Goal: Information Seeking & Learning: Find contact information

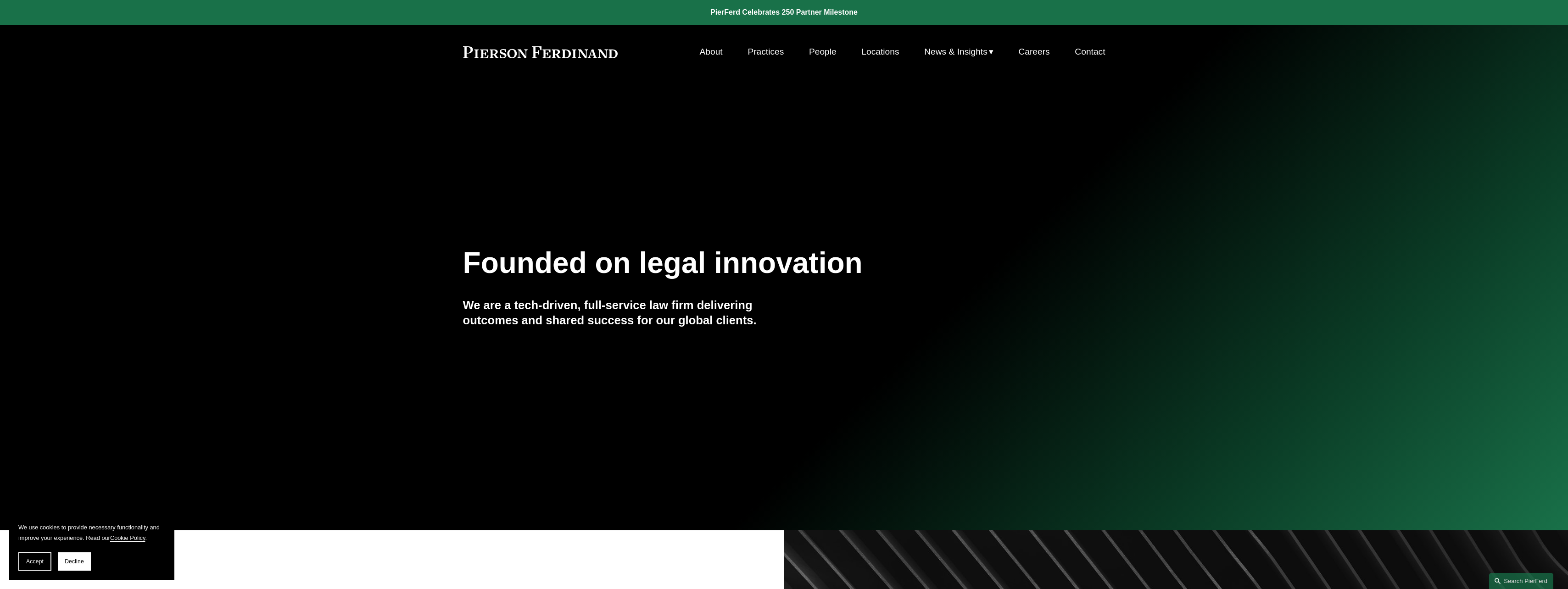
click at [68, 365] on span "Decline" at bounding box center [74, 561] width 19 height 7
click at [341, 51] on link "About" at bounding box center [712, 52] width 23 height 18
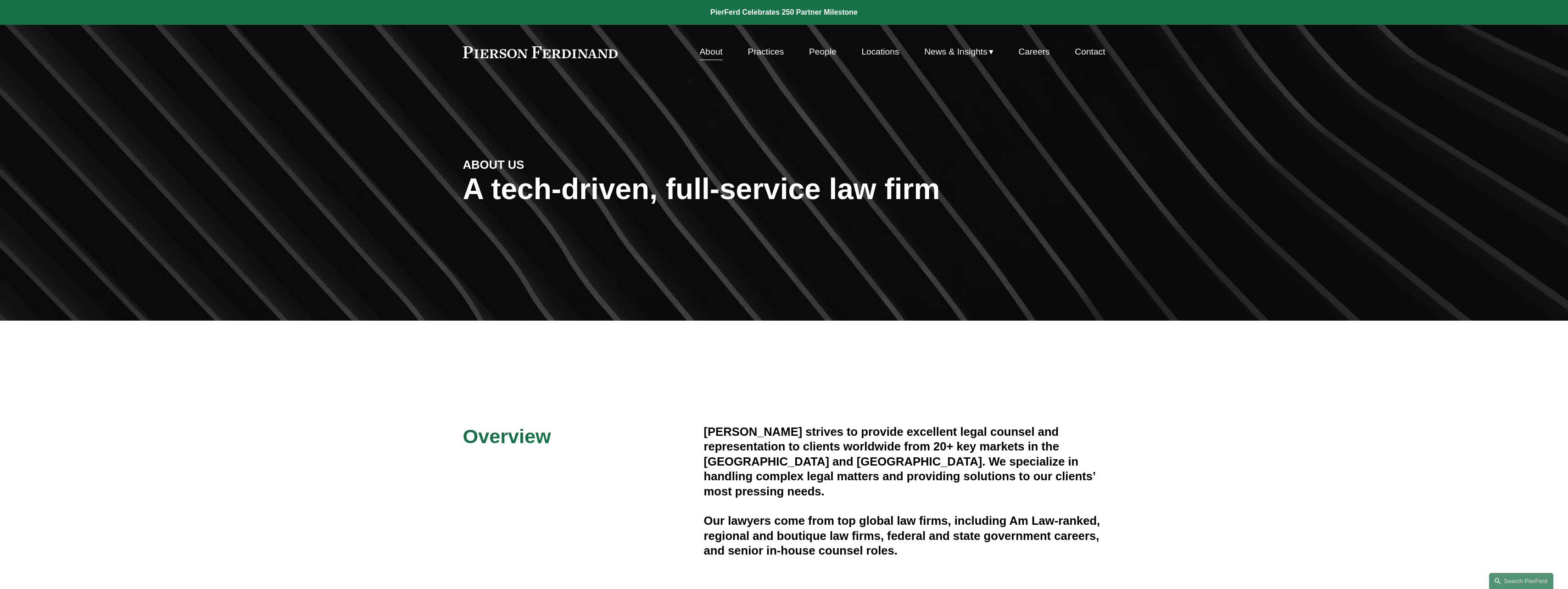
click at [828, 53] on link "People" at bounding box center [822, 52] width 27 height 18
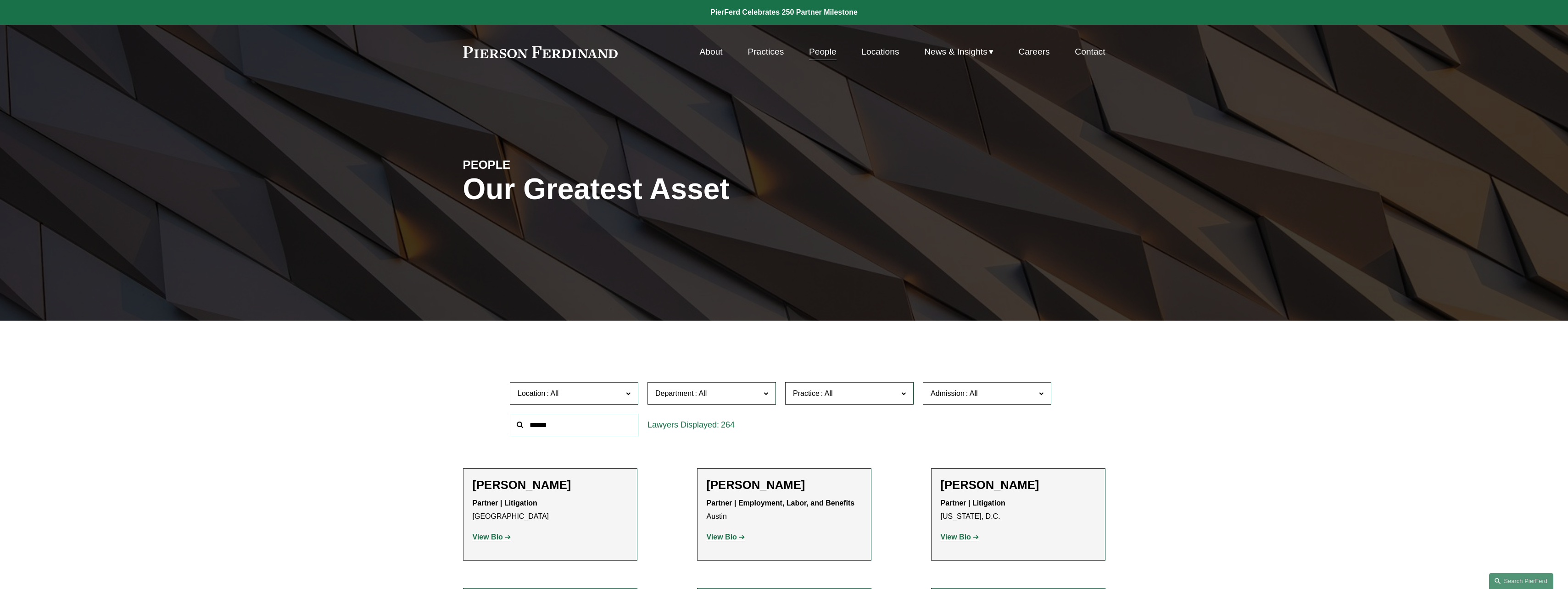
click at [1083, 51] on link "Contact" at bounding box center [1090, 52] width 30 height 18
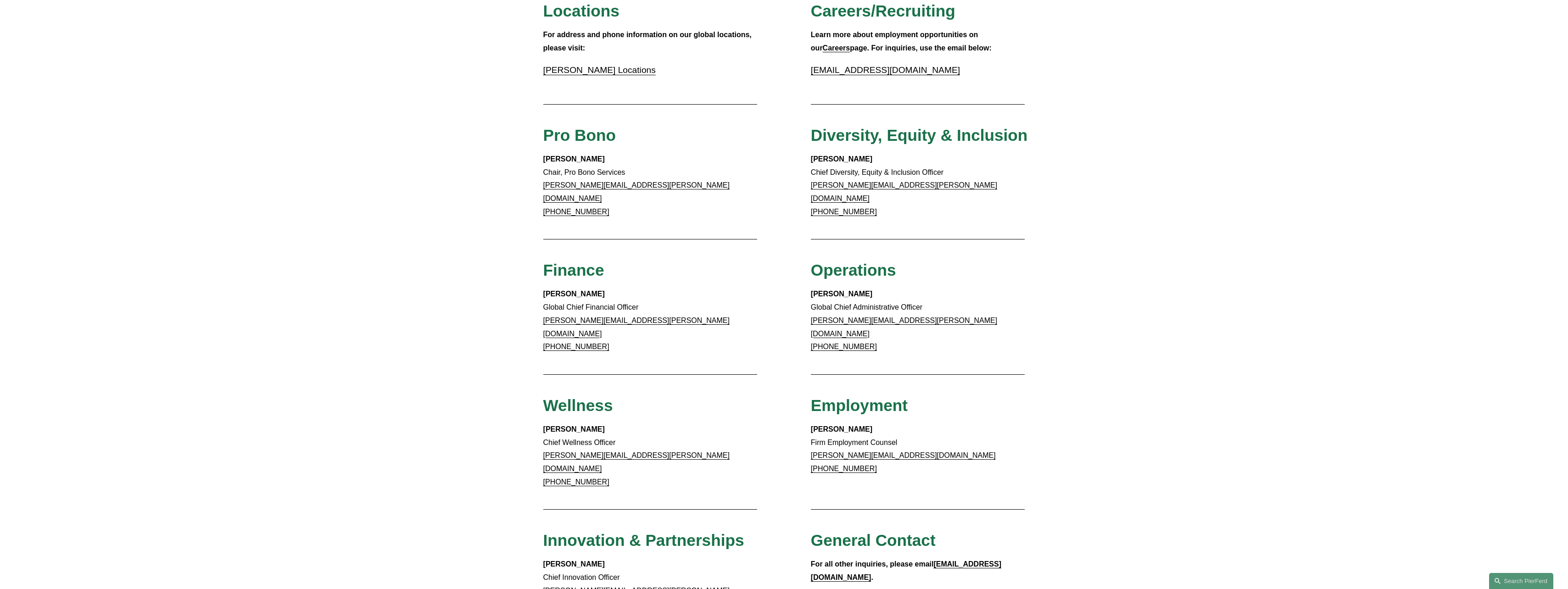
scroll to position [413, 0]
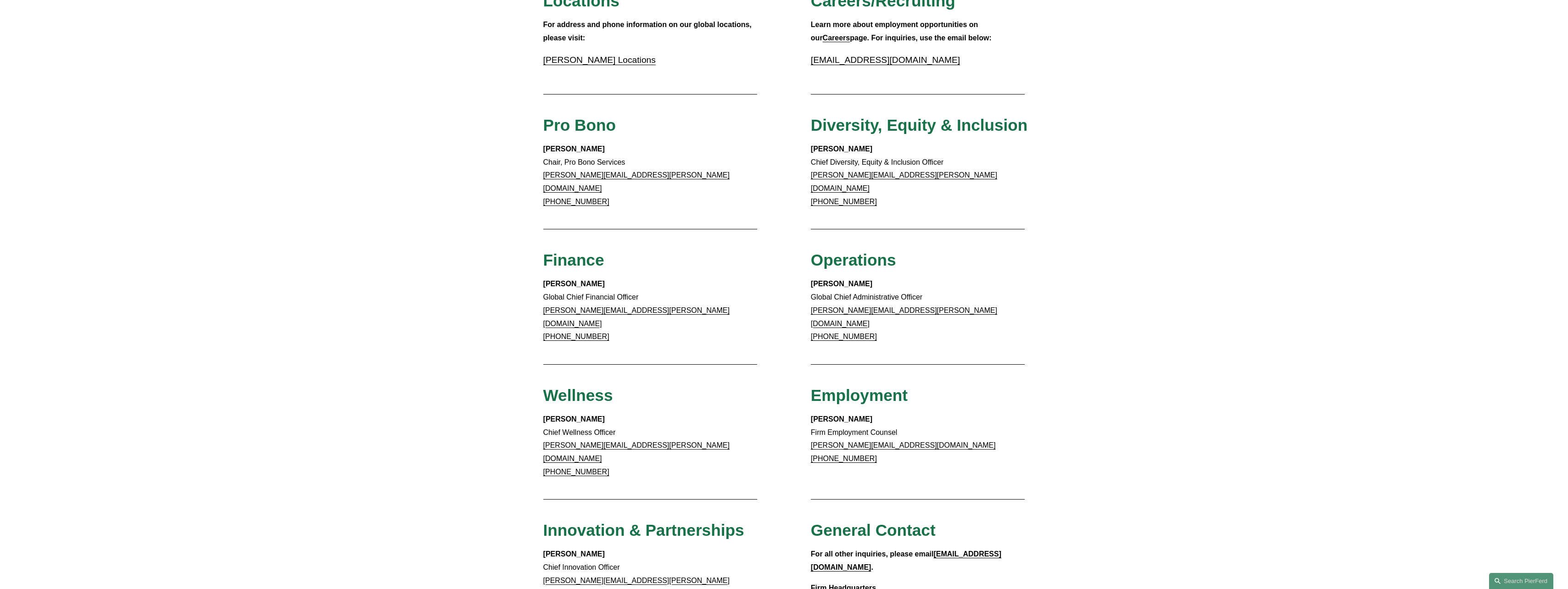
click at [641, 60] on link "Pierson Ferdinand Locations" at bounding box center [600, 60] width 113 height 10
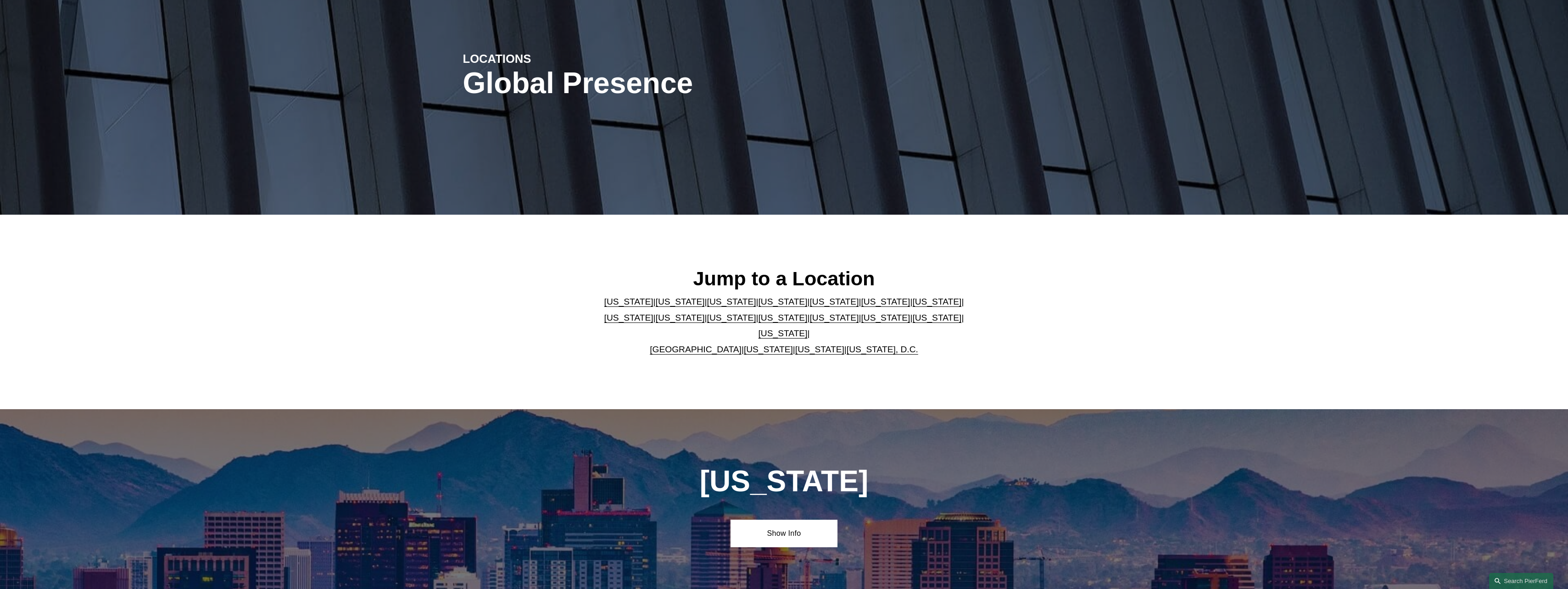
scroll to position [184, 0]
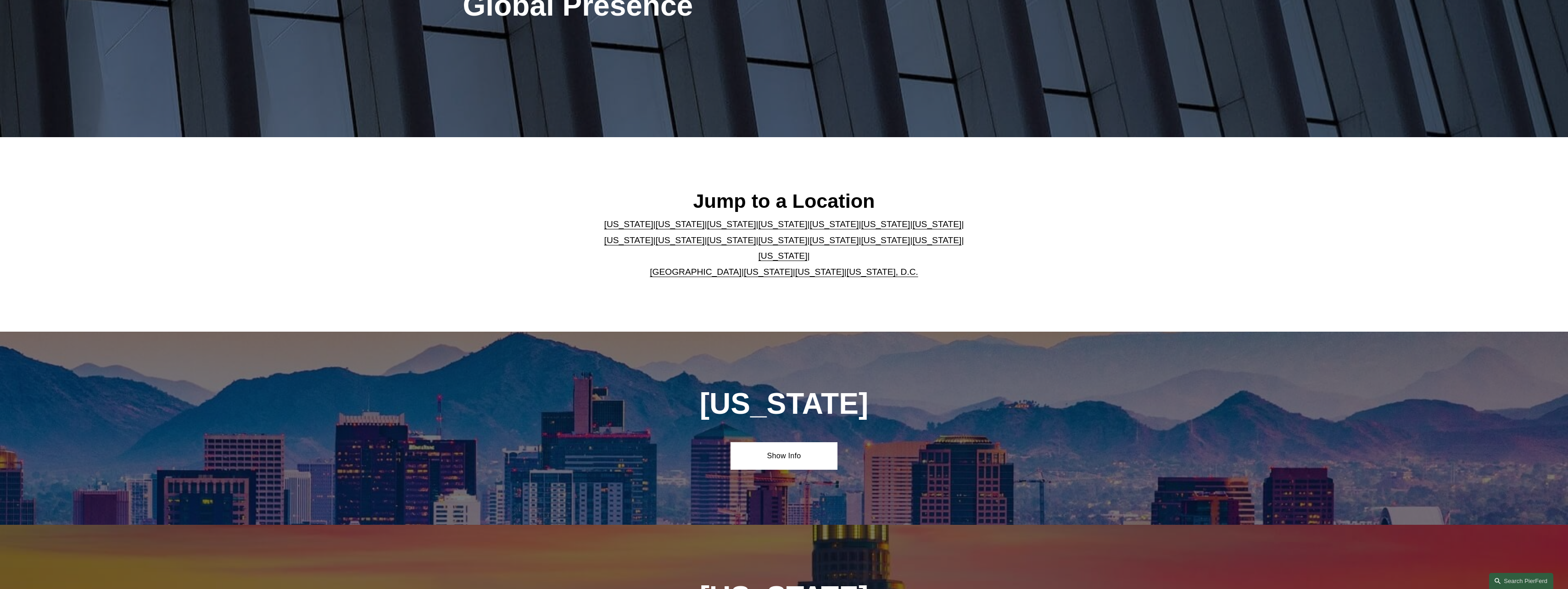
click at [758, 229] on link "[US_STATE]" at bounding box center [783, 224] width 49 height 10
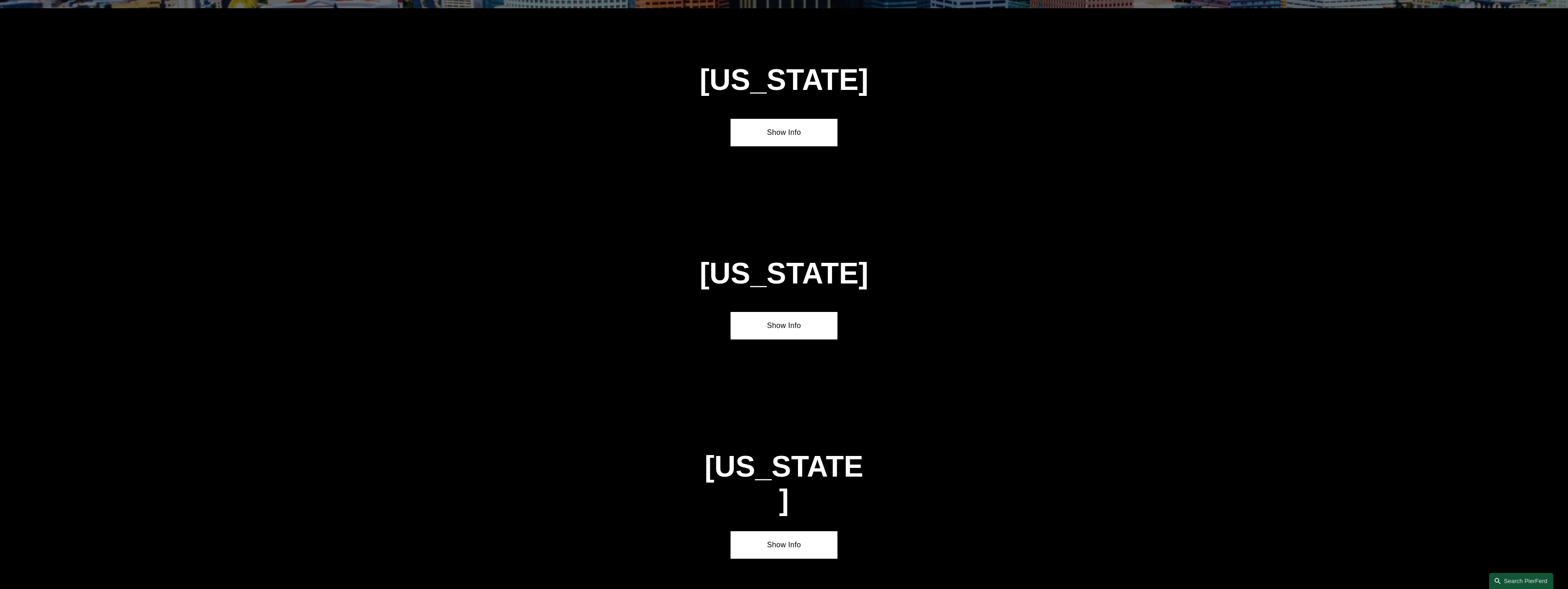
scroll to position [1095, 0]
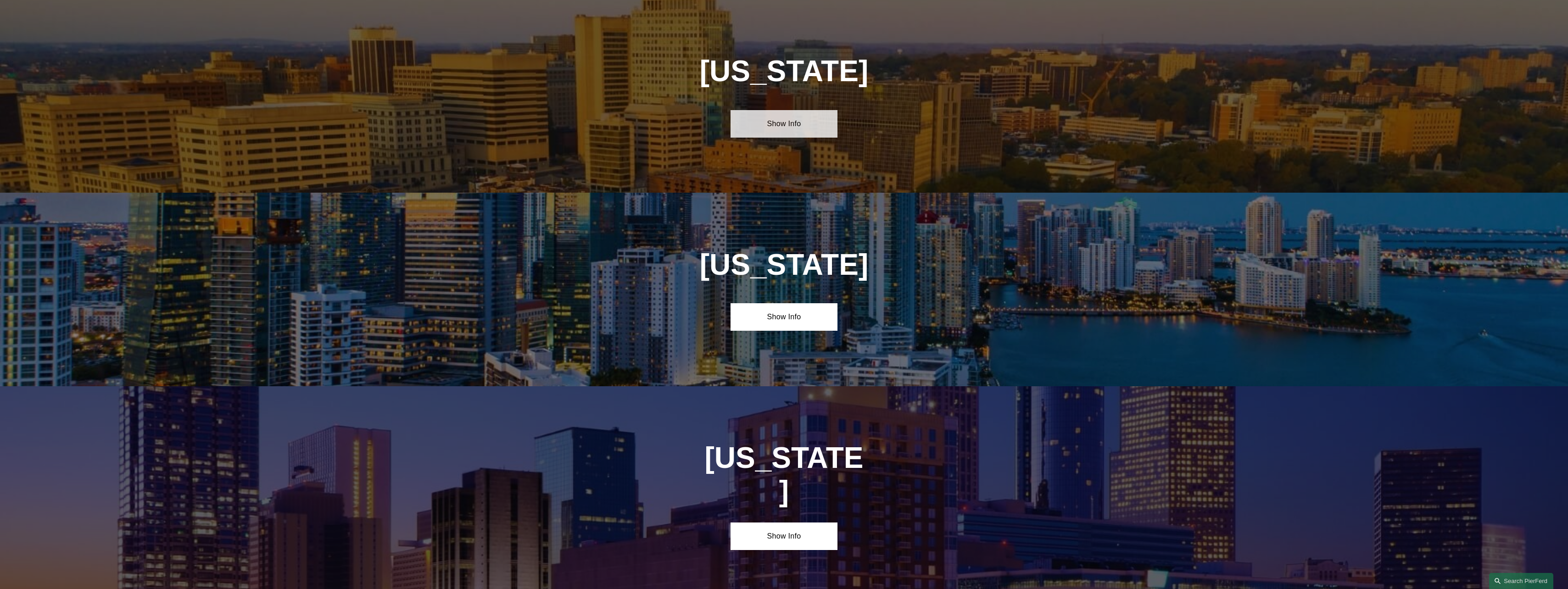
click at [785, 124] on link "Show Info" at bounding box center [784, 124] width 107 height 27
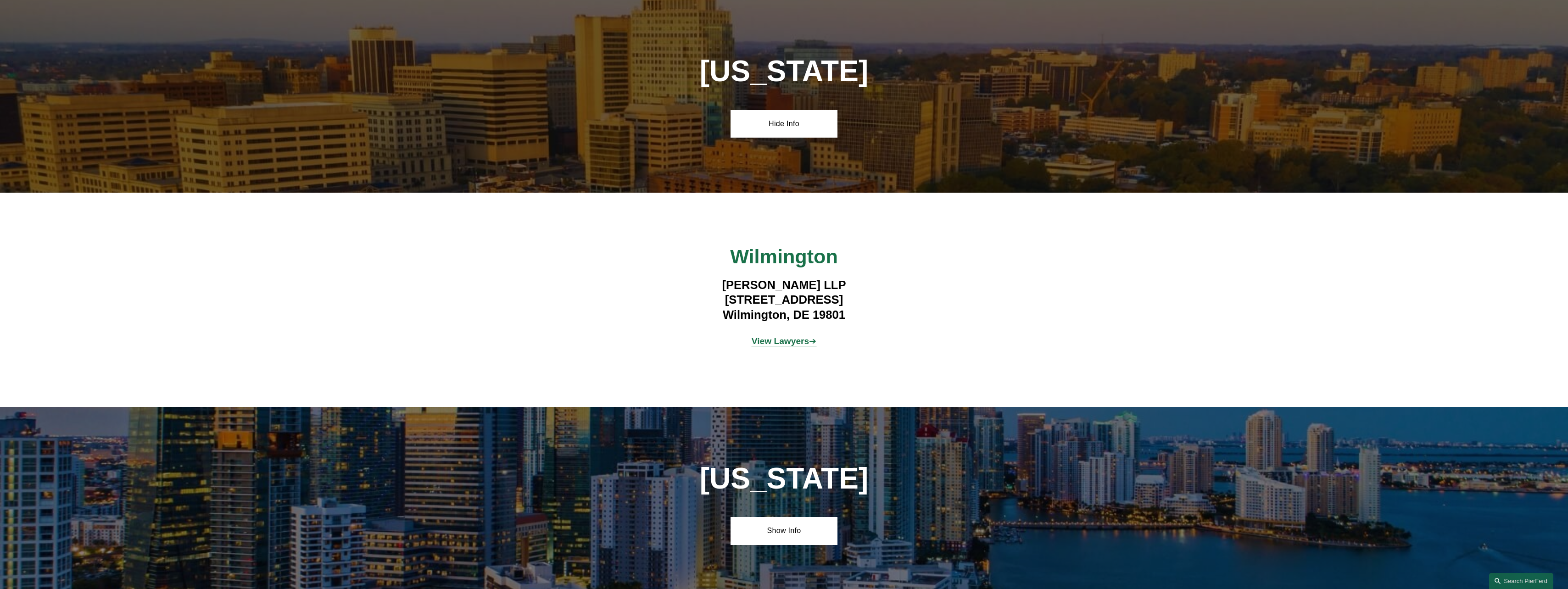
click at [802, 341] on strong "View Lawyers" at bounding box center [780, 341] width 58 height 10
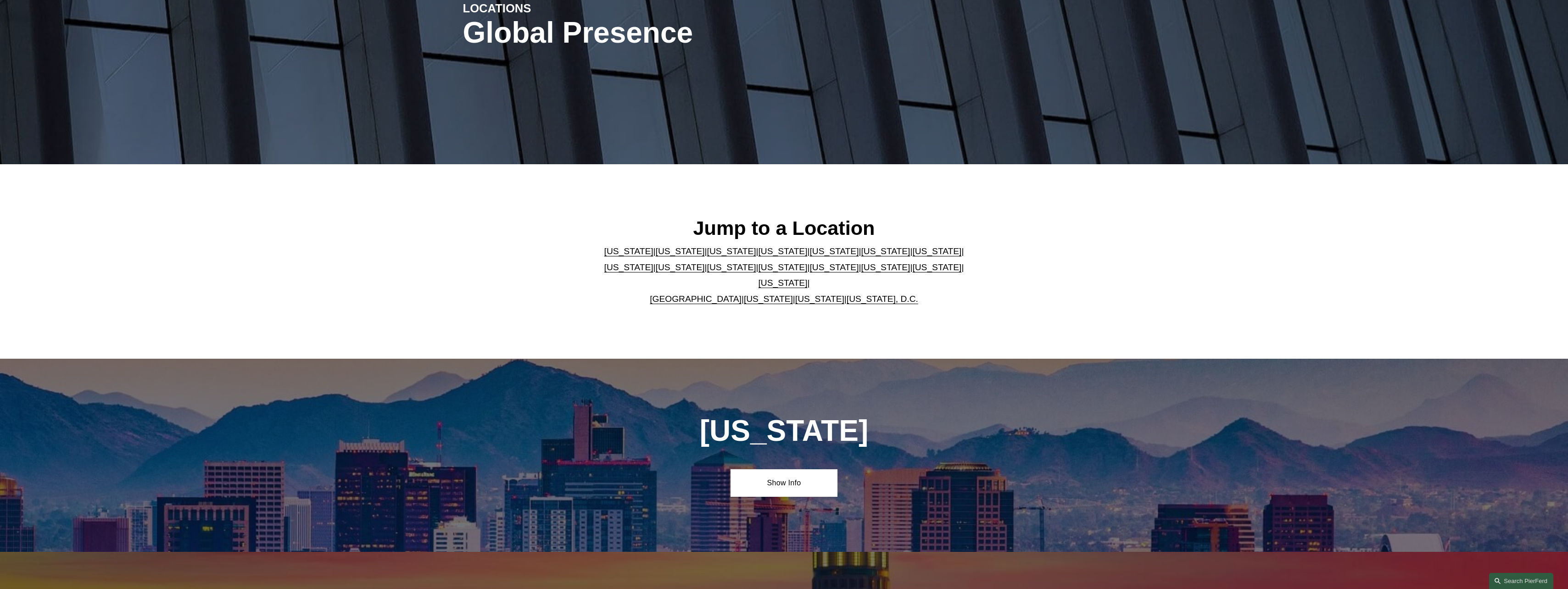
scroll to position [0, 0]
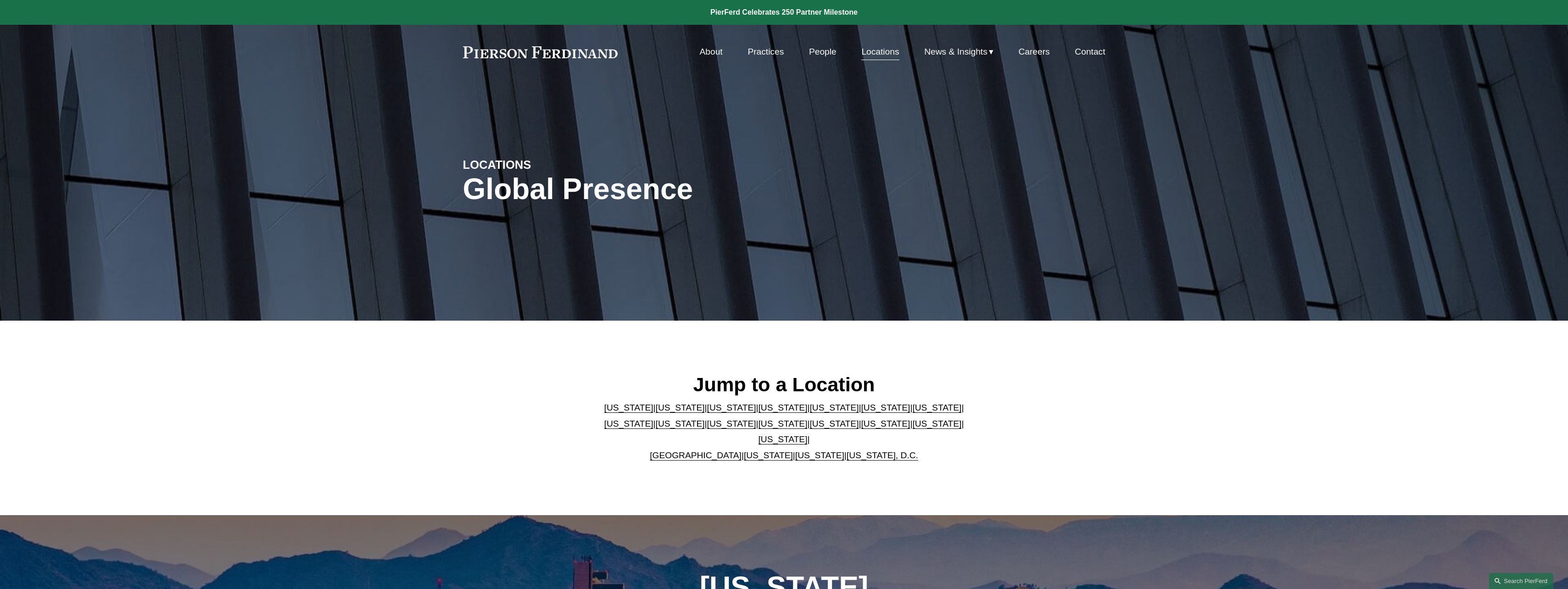
click at [707, 428] on link "[US_STATE]" at bounding box center [732, 423] width 49 height 10
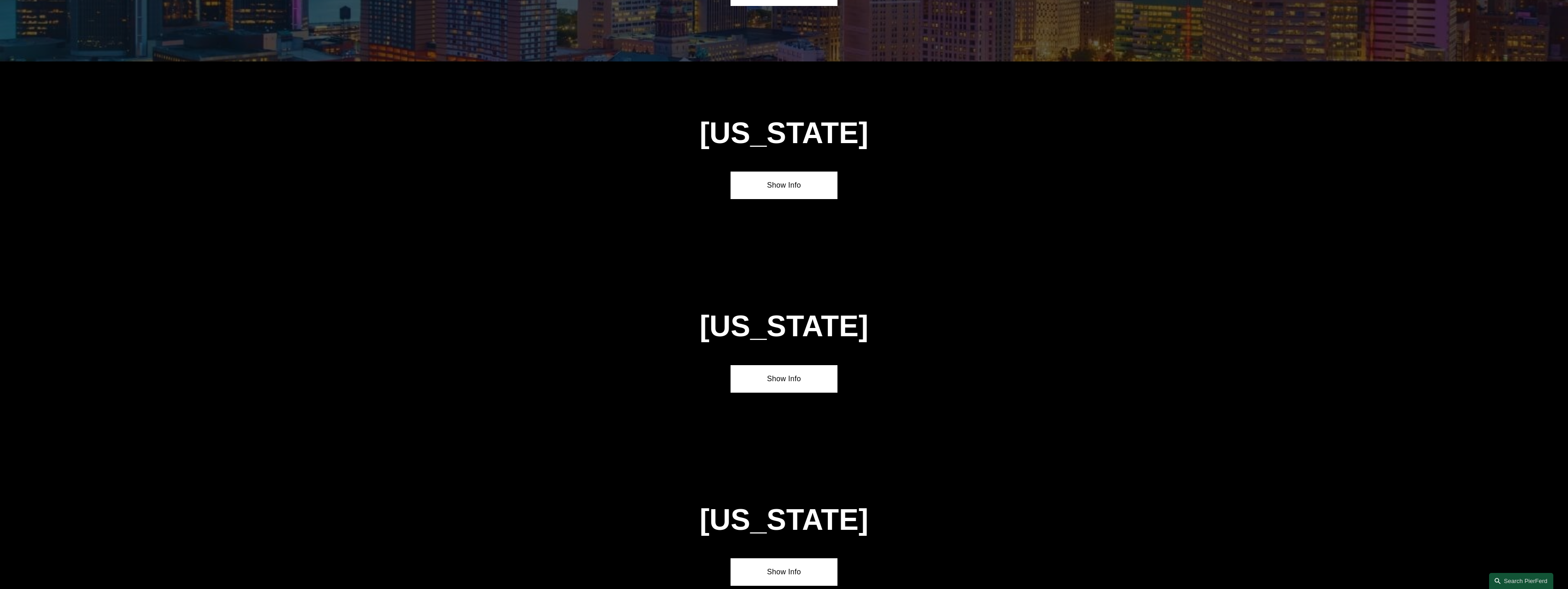
scroll to position [2469, 0]
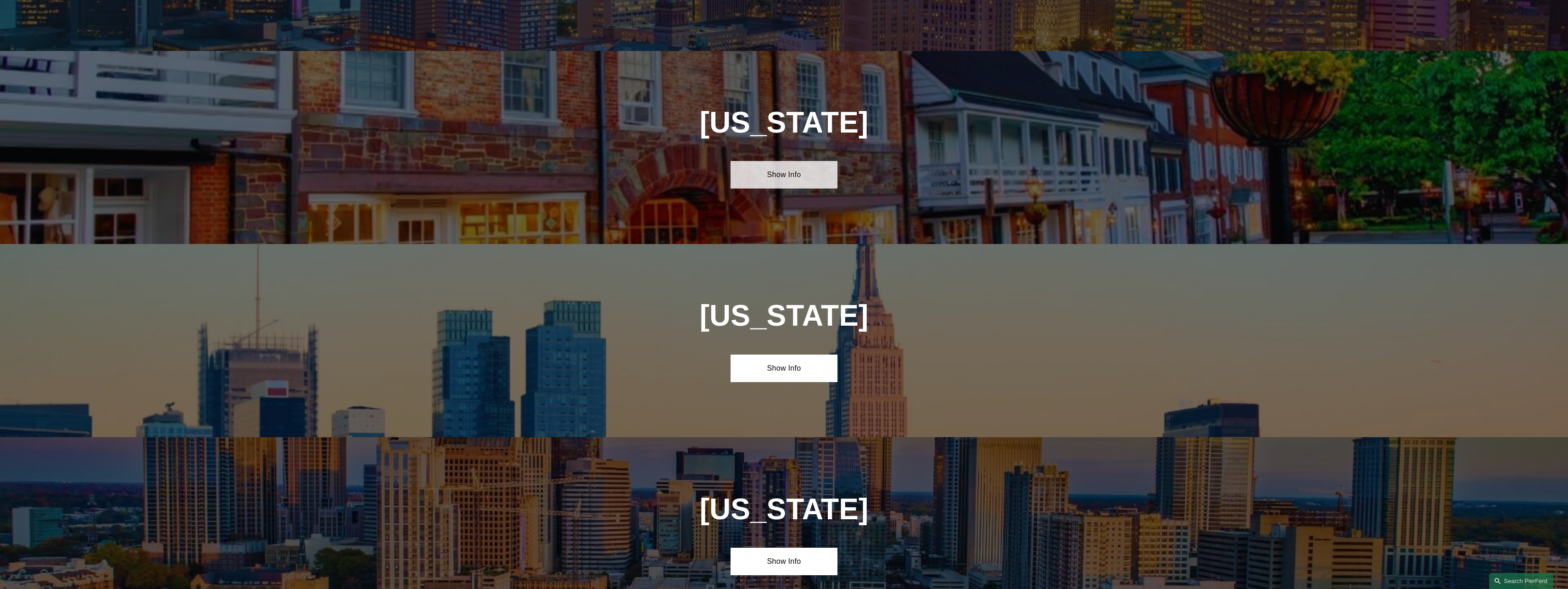
click at [785, 161] on link "Show Info" at bounding box center [784, 175] width 107 height 27
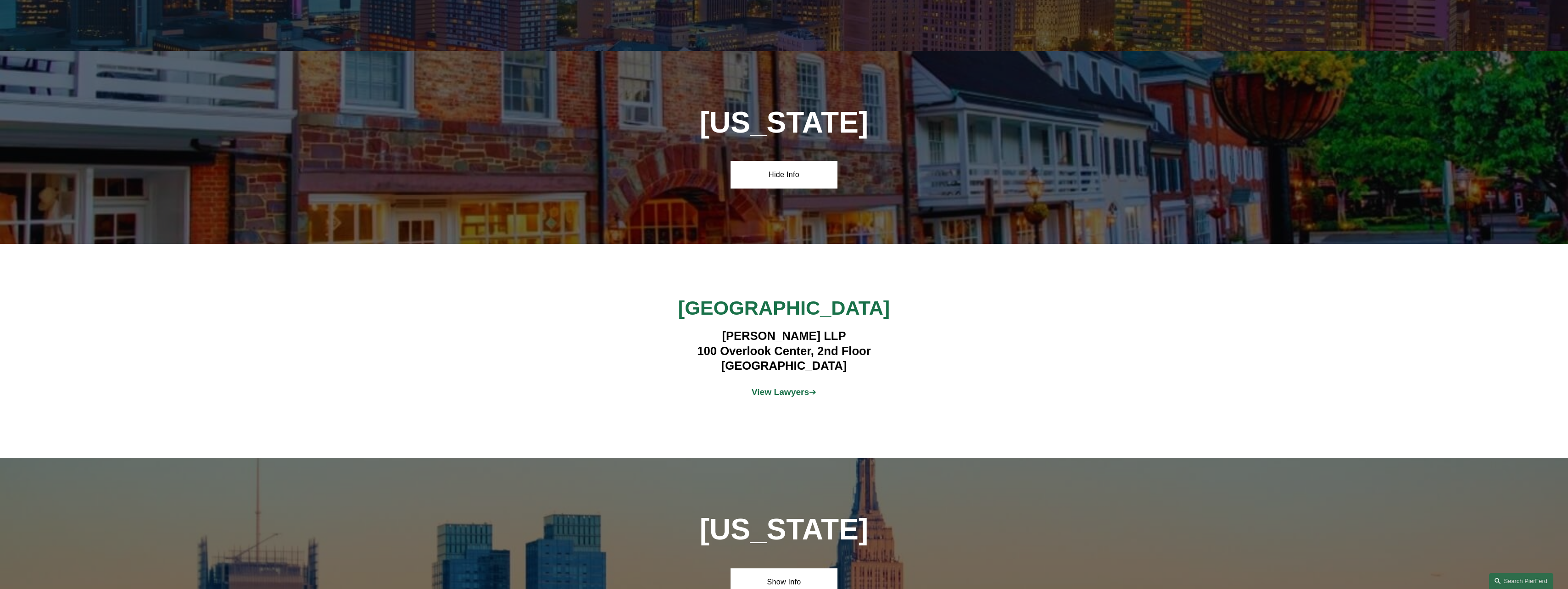
click at [779, 387] on strong "View Lawyers" at bounding box center [780, 392] width 58 height 10
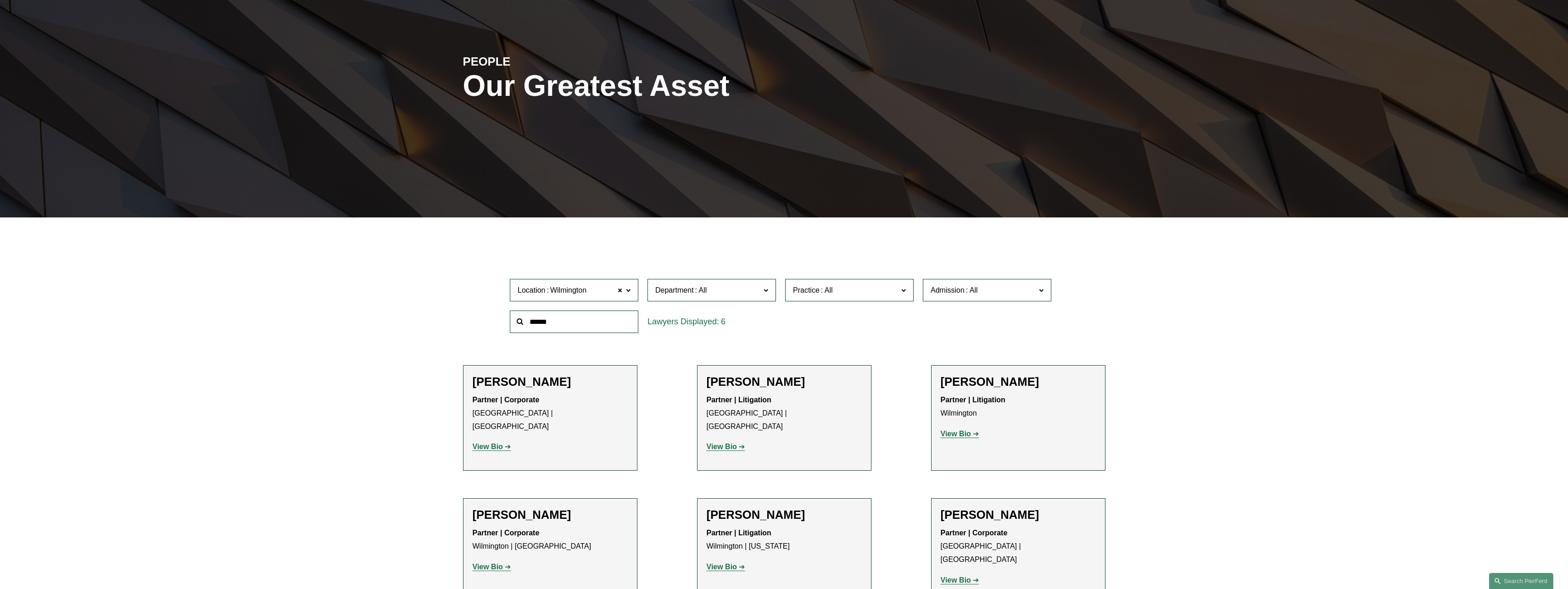
scroll to position [321, 0]
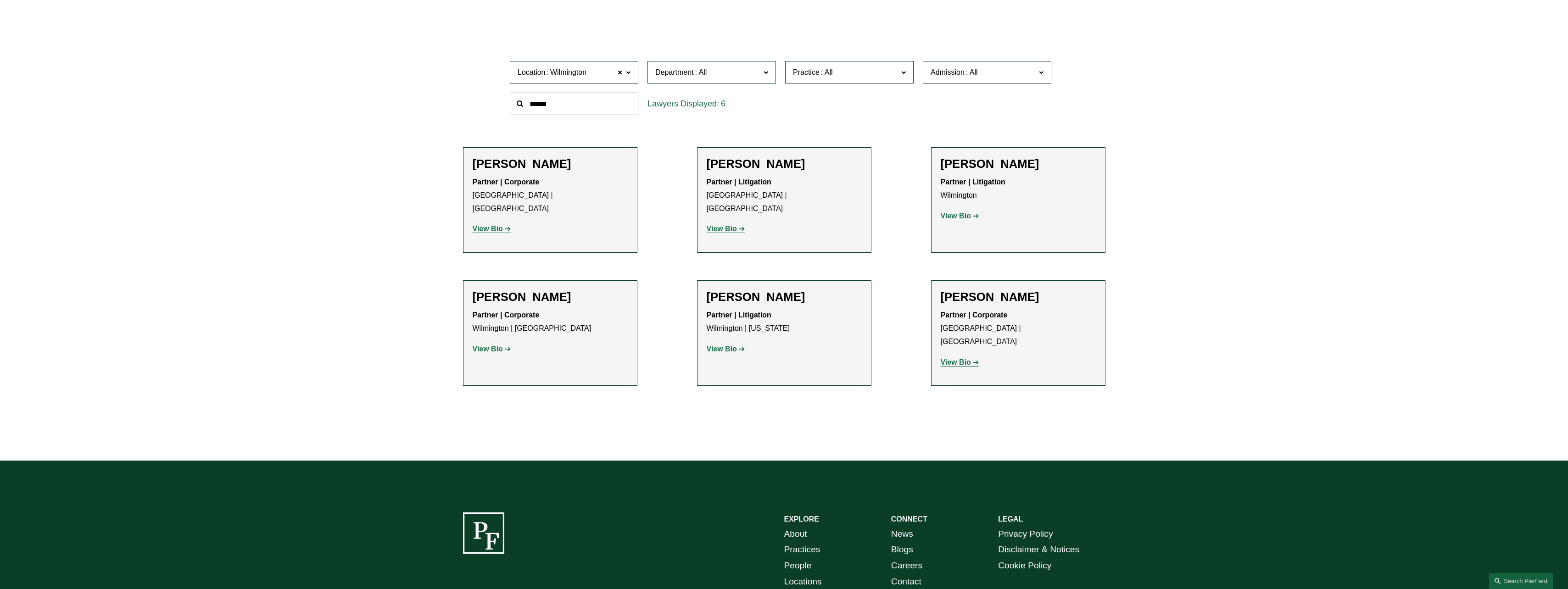
click at [959, 213] on strong "View Bio" at bounding box center [956, 215] width 30 height 8
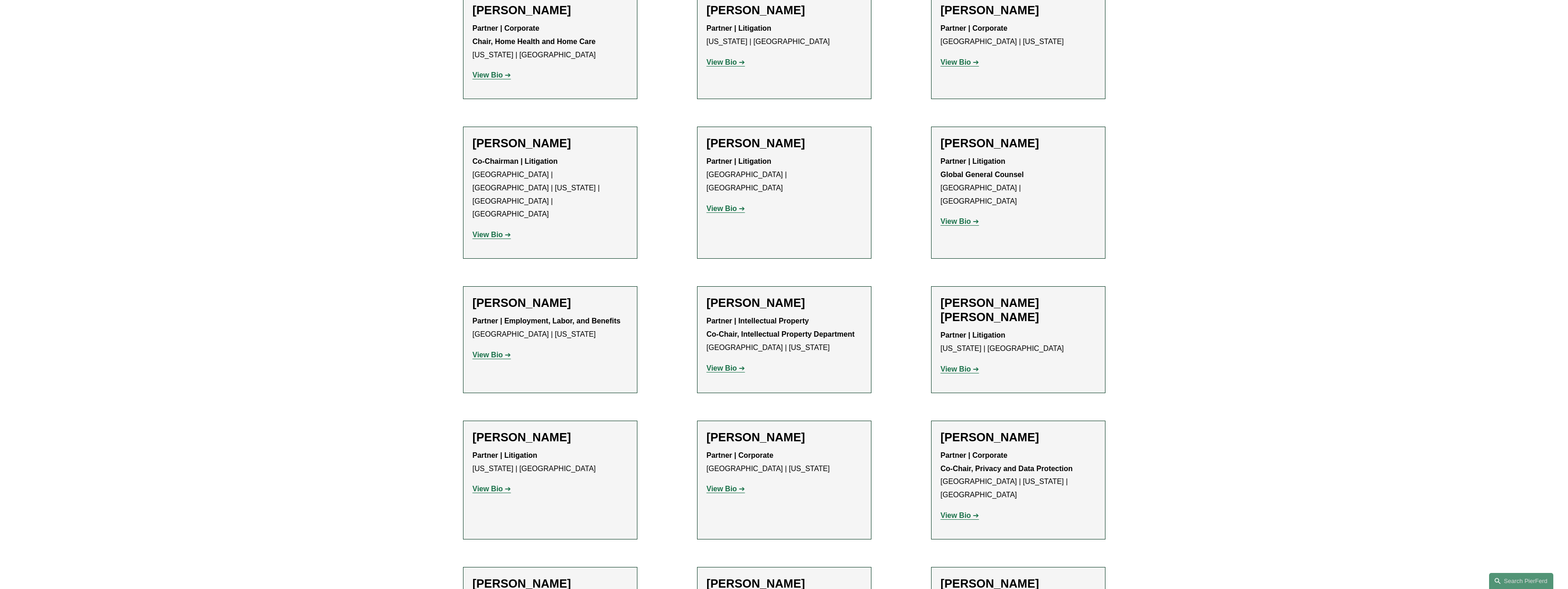
scroll to position [459, 0]
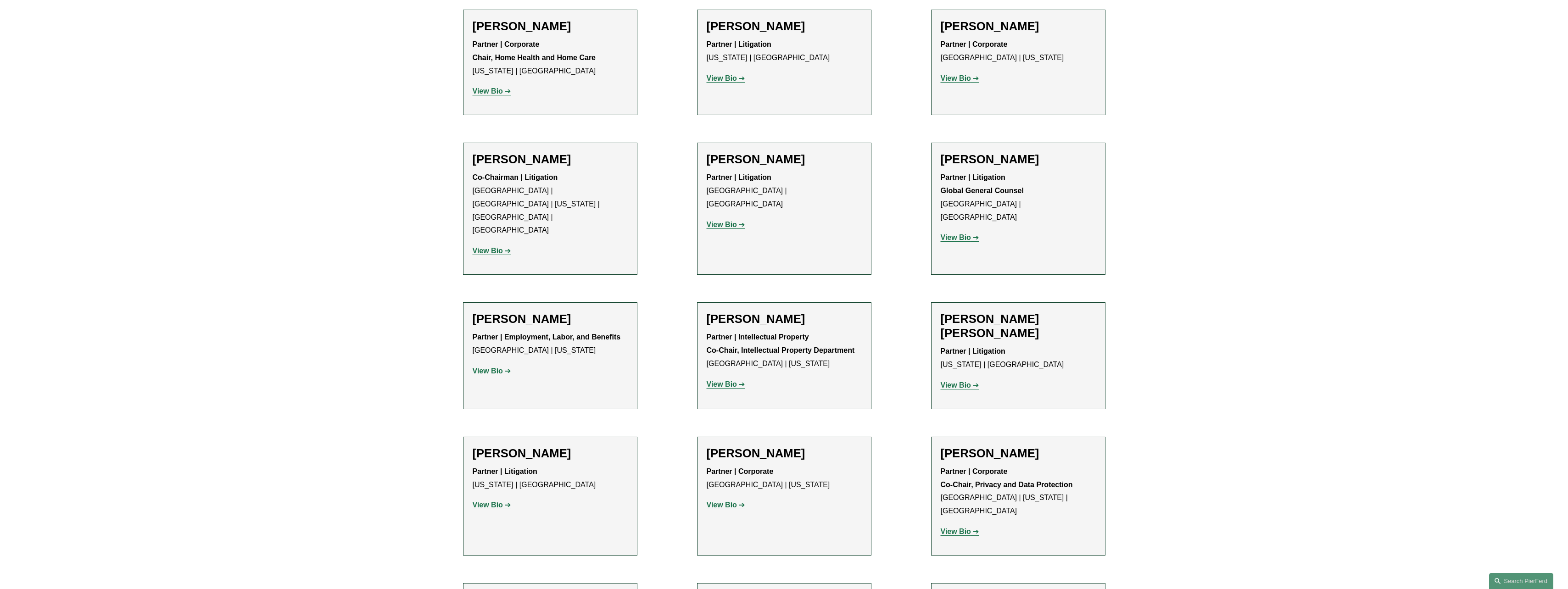
click at [954, 234] on strong "View Bio" at bounding box center [956, 237] width 30 height 8
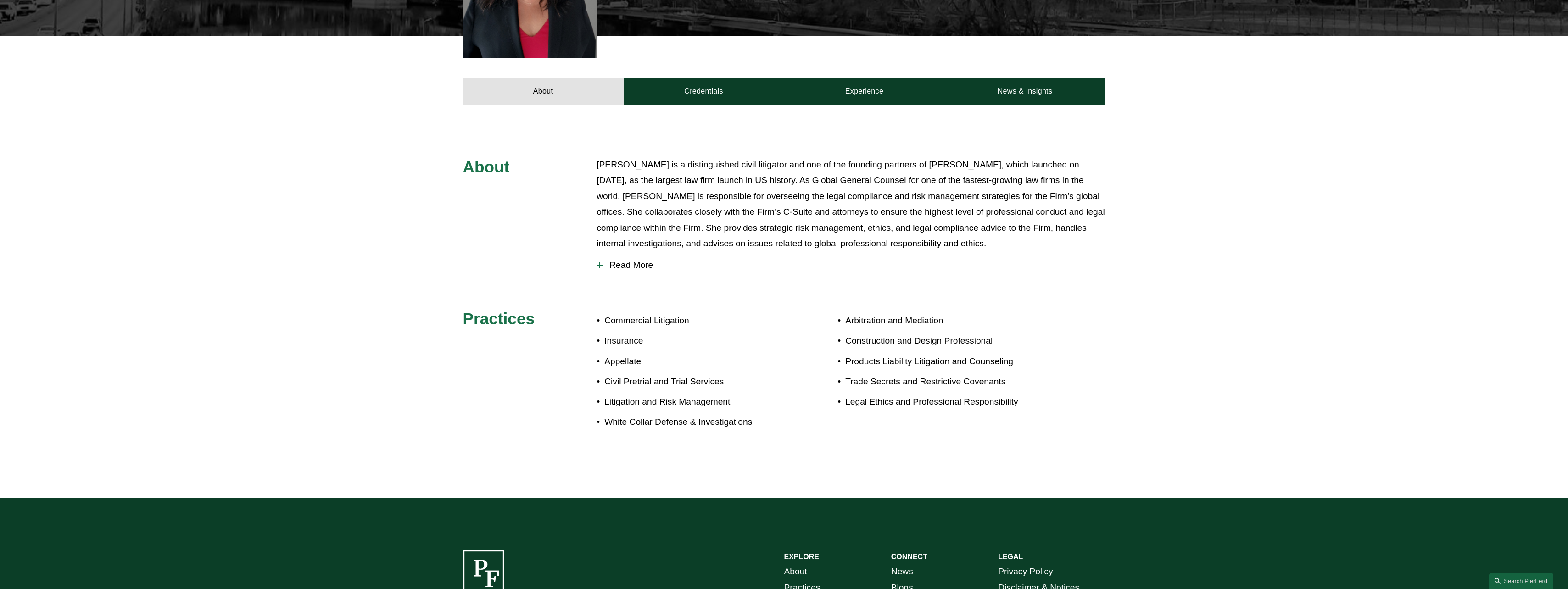
scroll to position [413, 0]
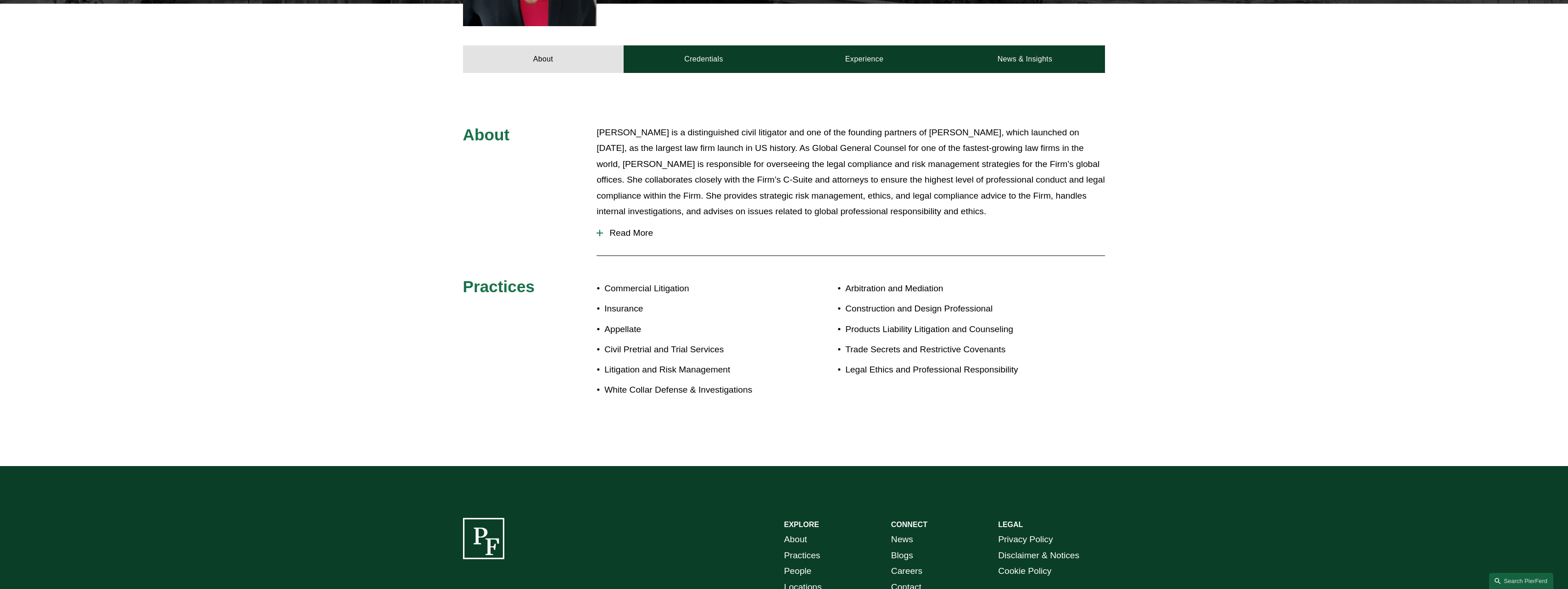
click at [600, 230] on div at bounding box center [600, 233] width 7 height 7
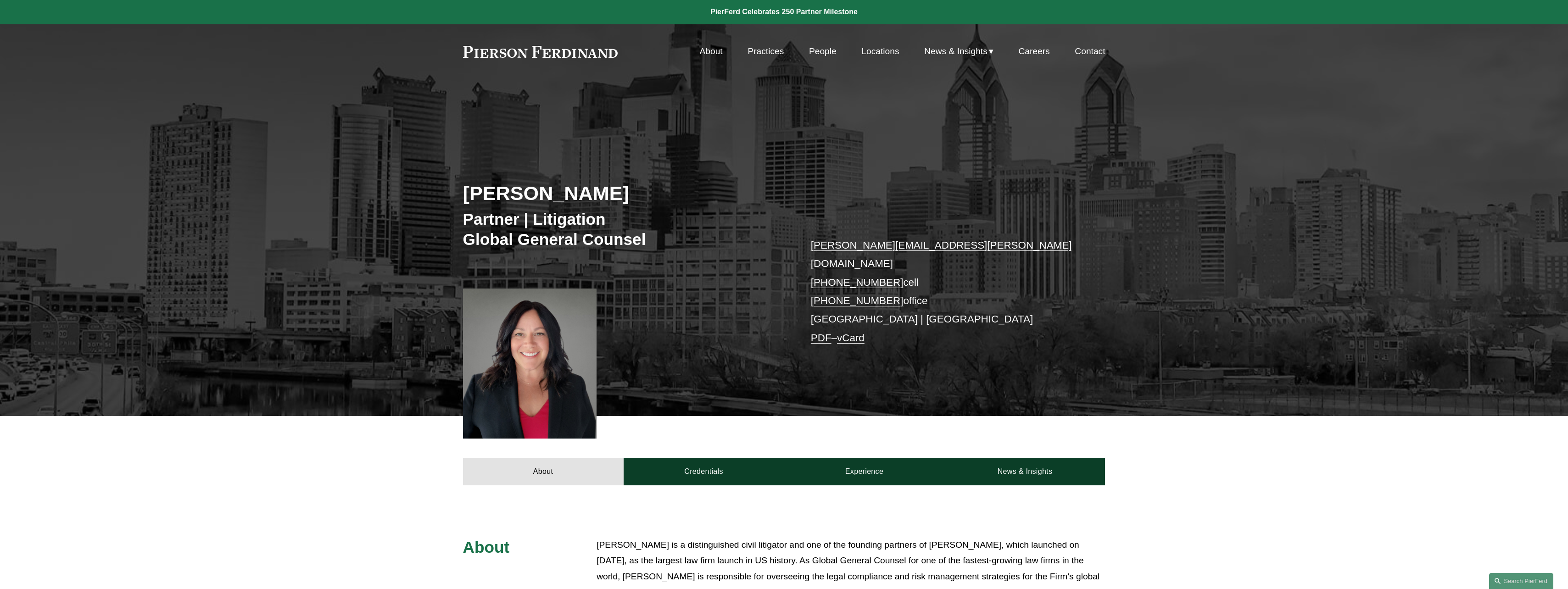
scroll to position [0, 0]
click at [761, 49] on link "Practices" at bounding box center [766, 52] width 37 height 18
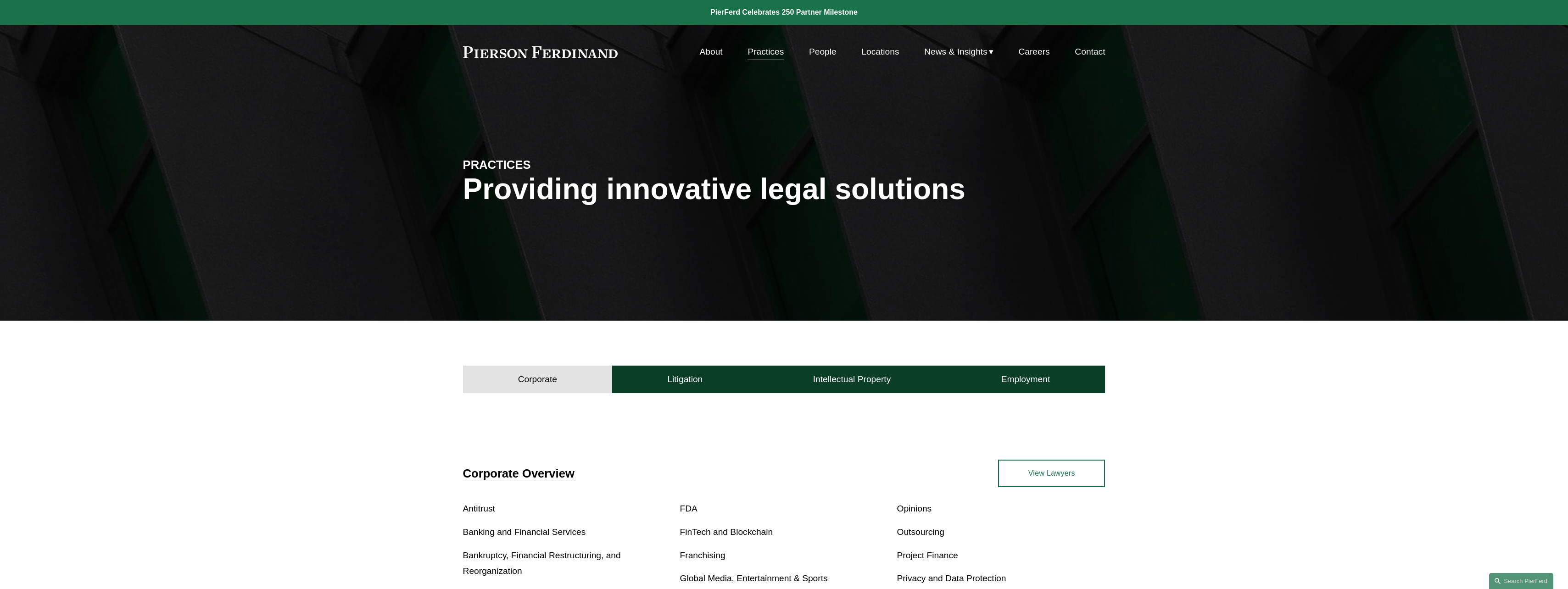
click at [700, 52] on link "About" at bounding box center [712, 52] width 23 height 18
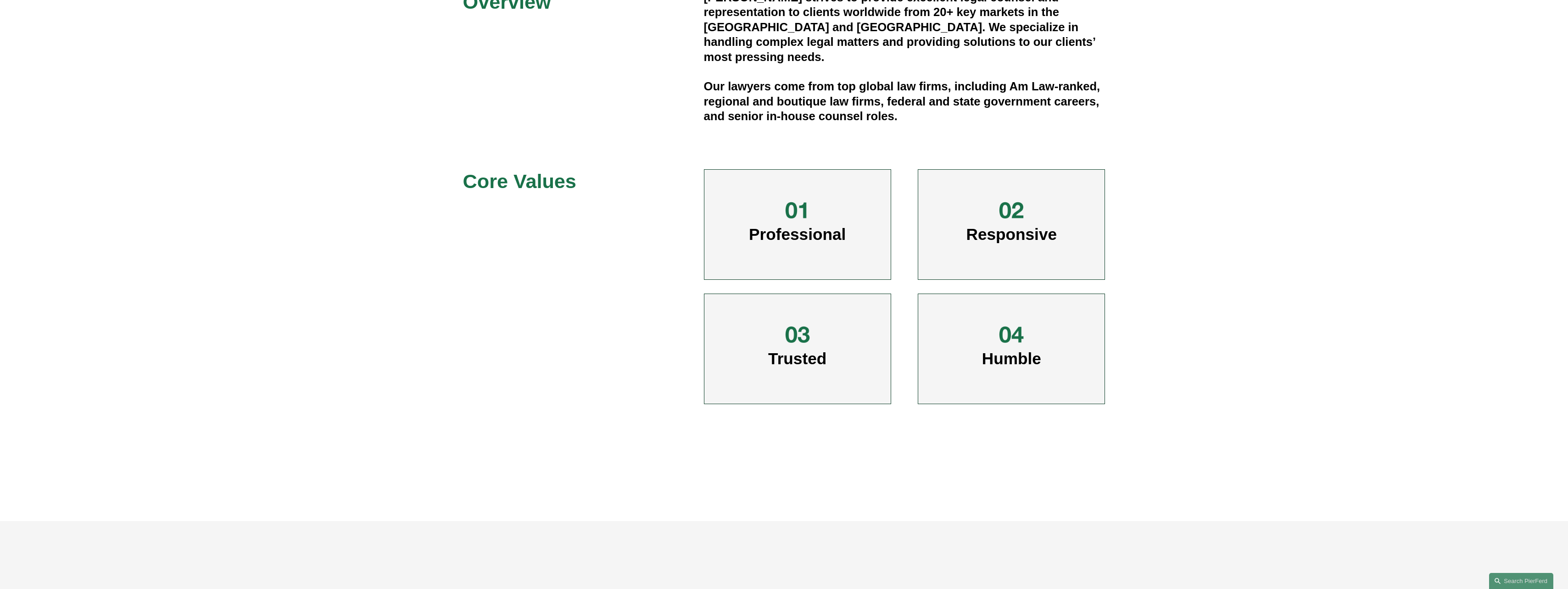
scroll to position [459, 0]
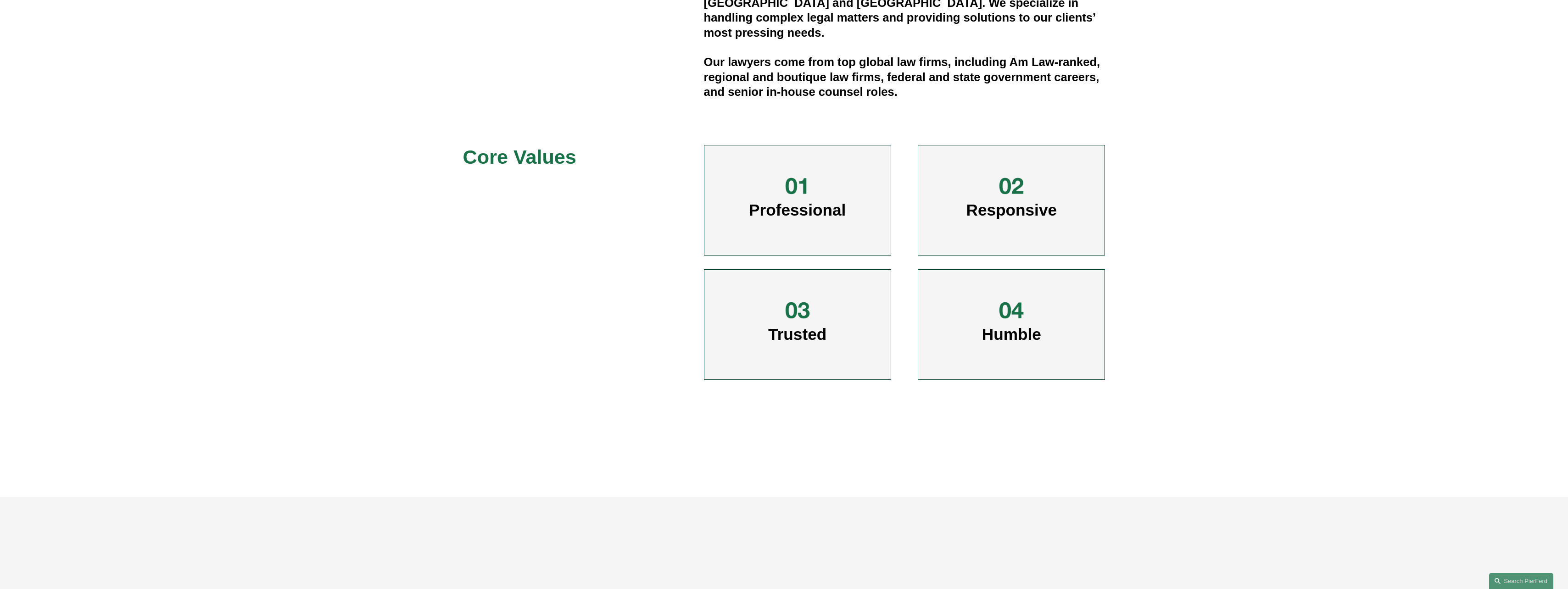
click at [801, 186] on div at bounding box center [797, 186] width 27 height 27
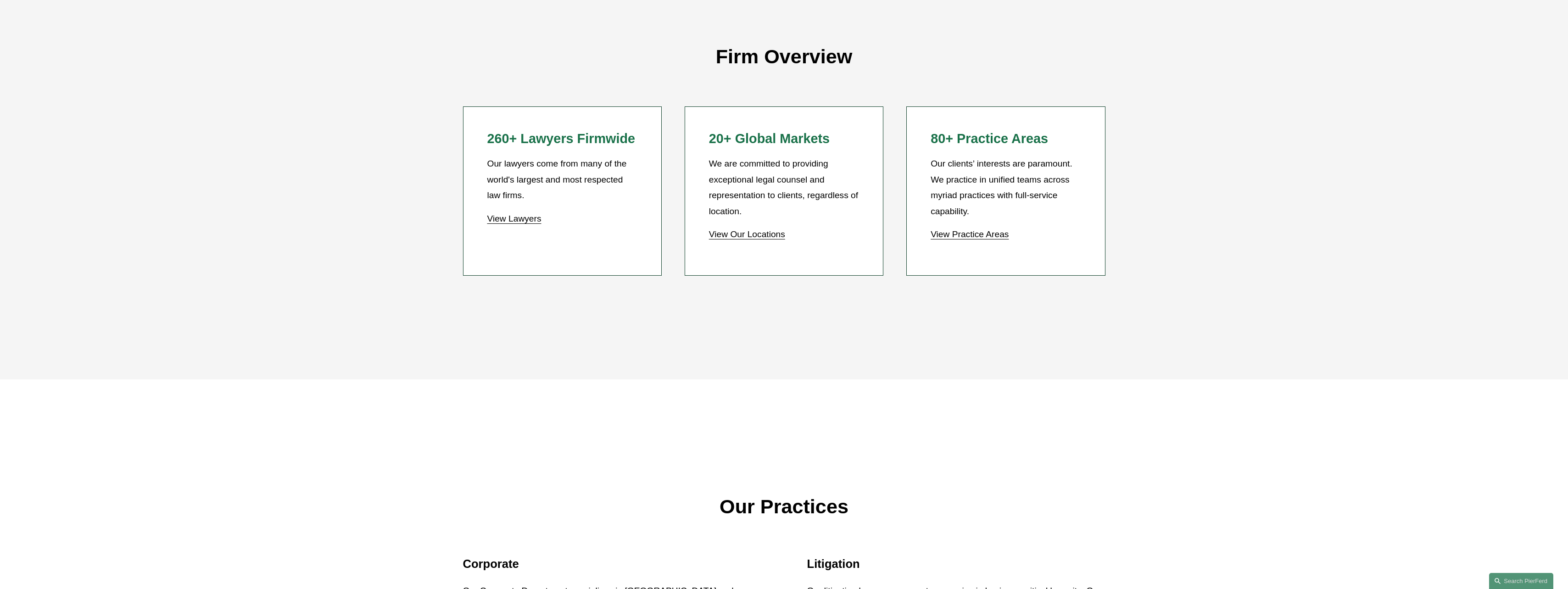
scroll to position [1055, 0]
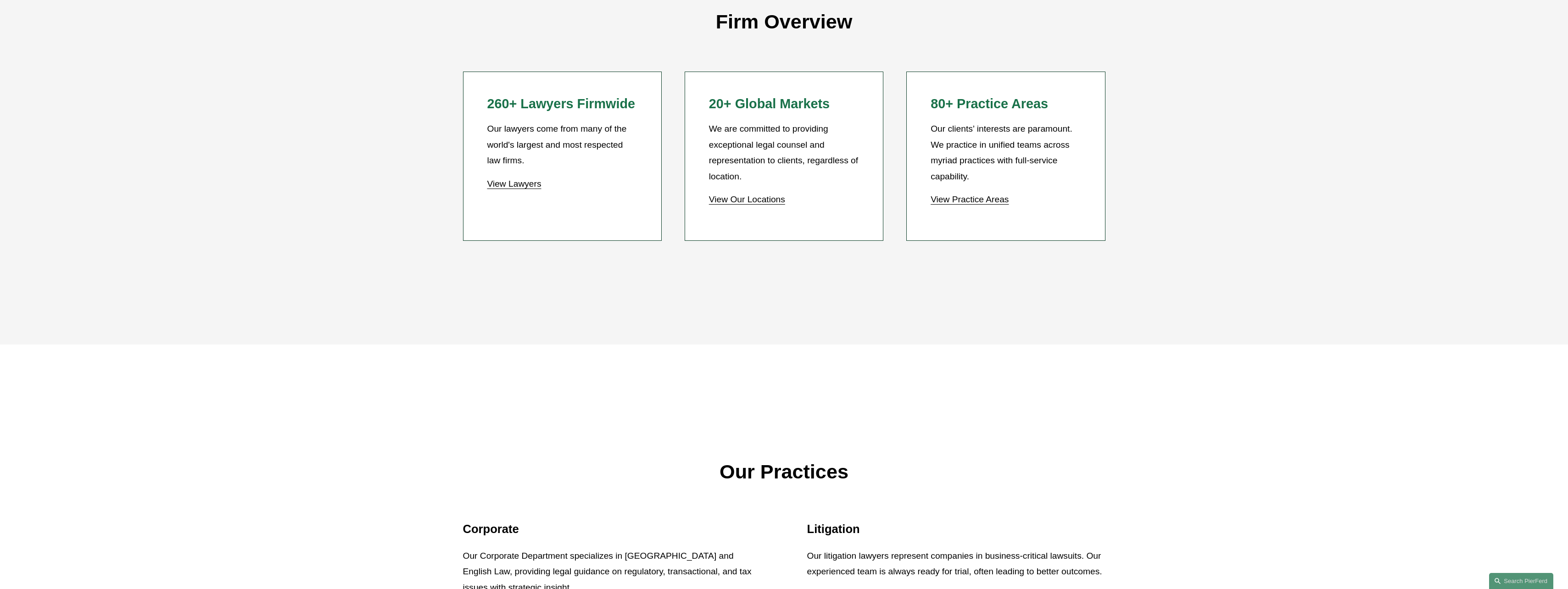
click at [509, 187] on link "View Lawyers" at bounding box center [514, 184] width 54 height 10
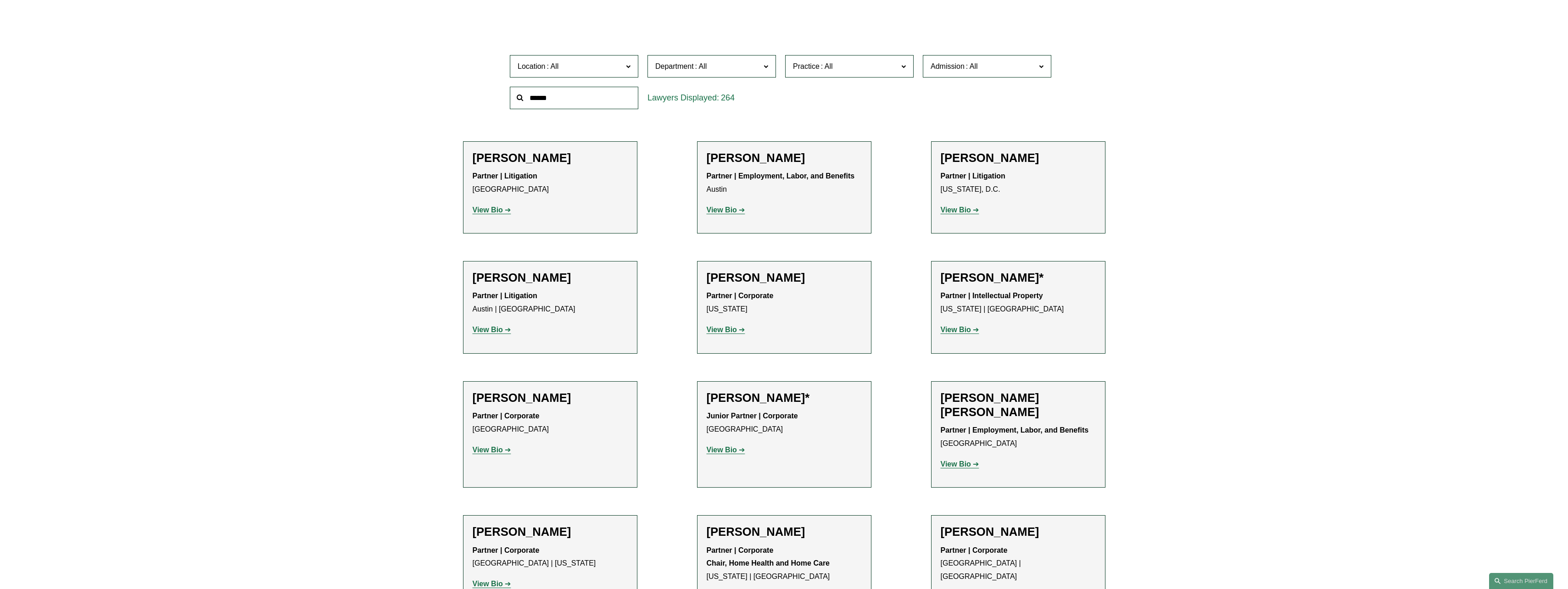
scroll to position [367, 0]
